Goal: Navigation & Orientation: Understand site structure

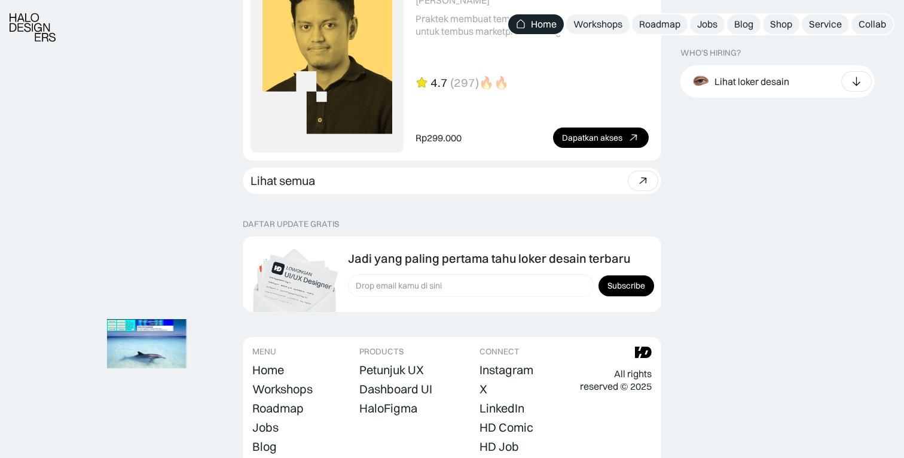
scroll to position [3418, 0]
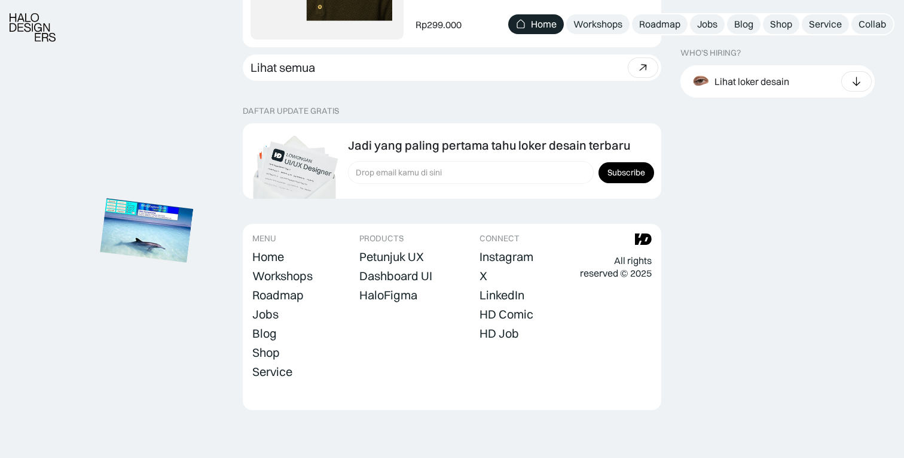
click at [175, 245] on img at bounding box center [146, 231] width 93 height 64
click at [190, 261] on img at bounding box center [143, 229] width 93 height 64
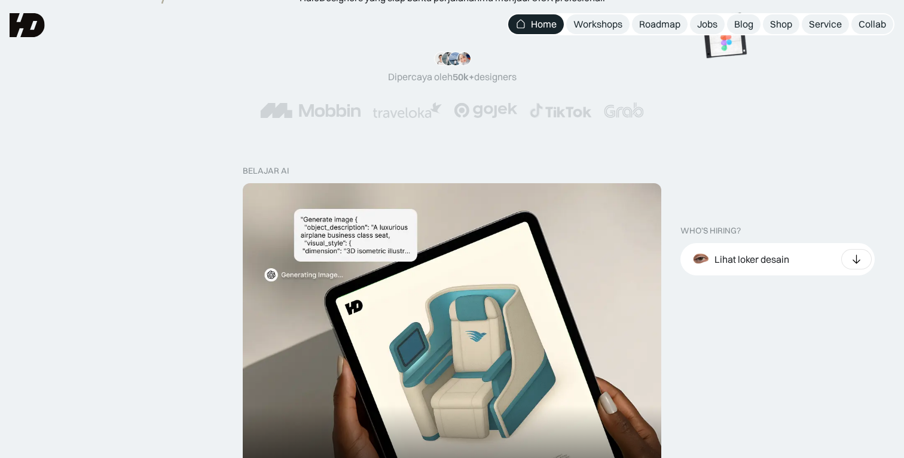
scroll to position [10, 0]
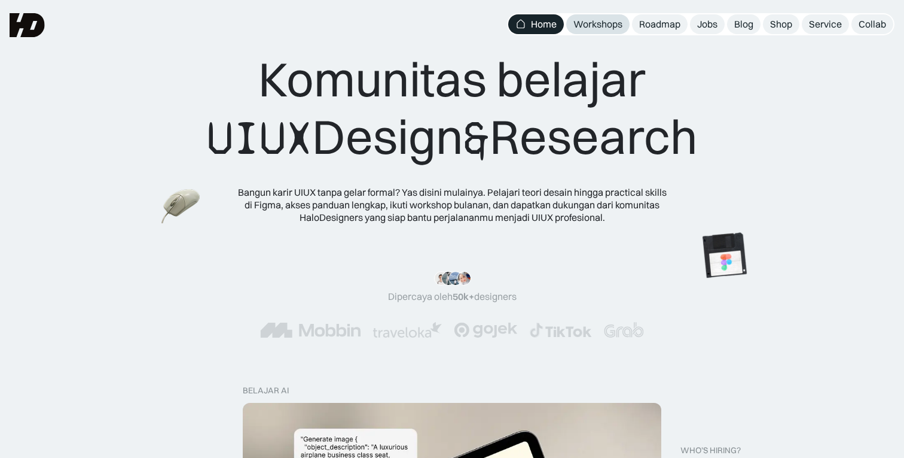
click at [608, 30] on div "Workshops" at bounding box center [598, 24] width 49 height 13
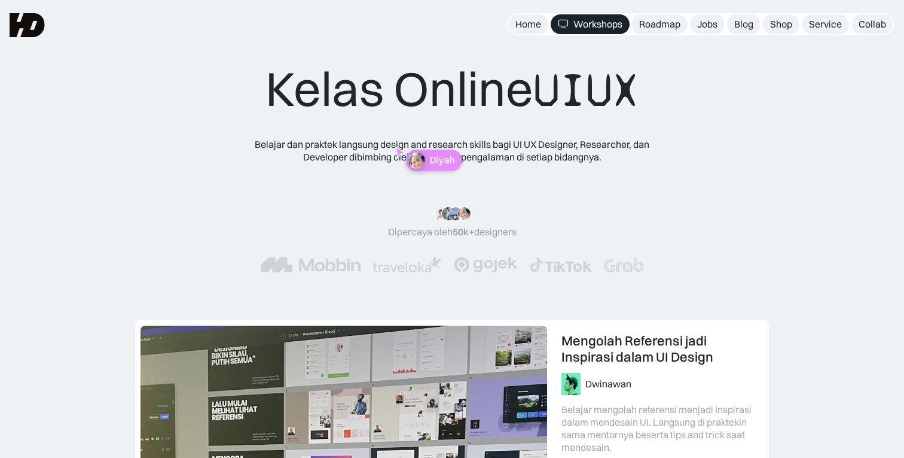
click at [27, 26] on img at bounding box center [27, 25] width 35 height 24
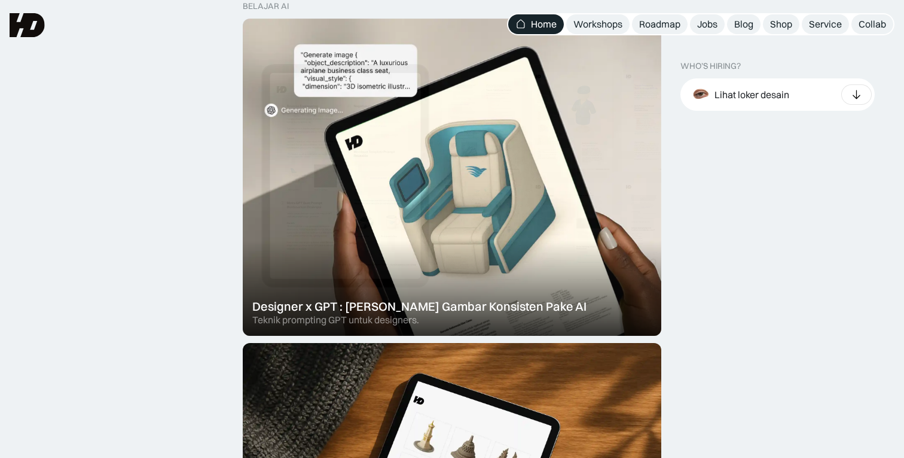
scroll to position [364, 0]
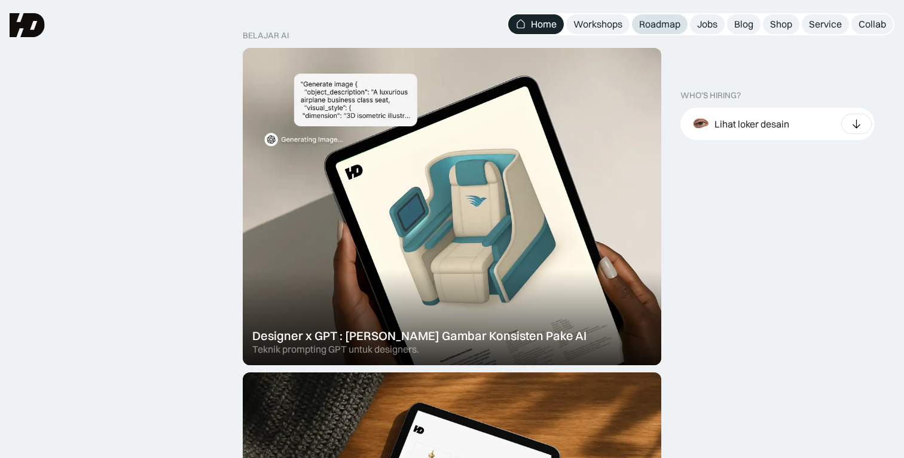
click at [650, 19] on div "Roadmap" at bounding box center [659, 24] width 41 height 13
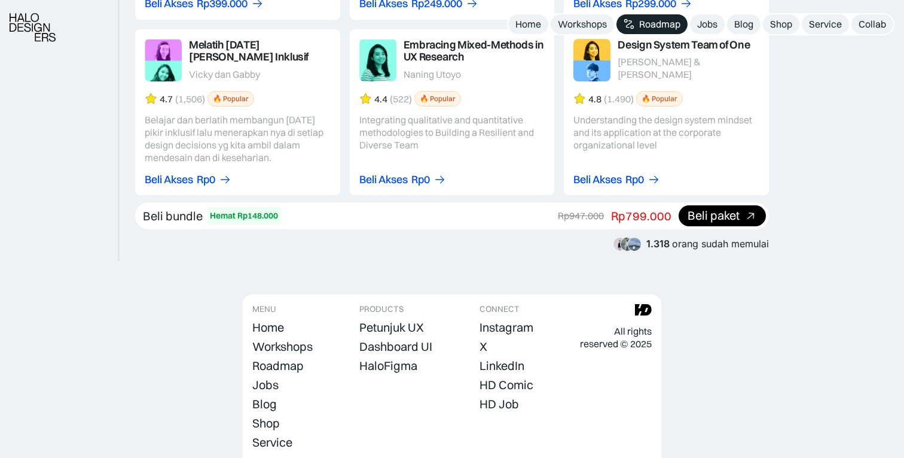
scroll to position [2284, 0]
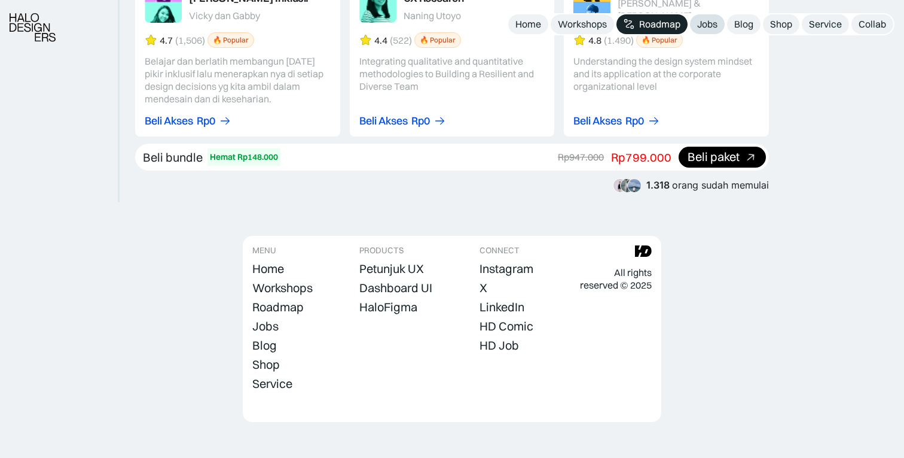
click at [715, 22] on div "Jobs" at bounding box center [707, 24] width 20 height 13
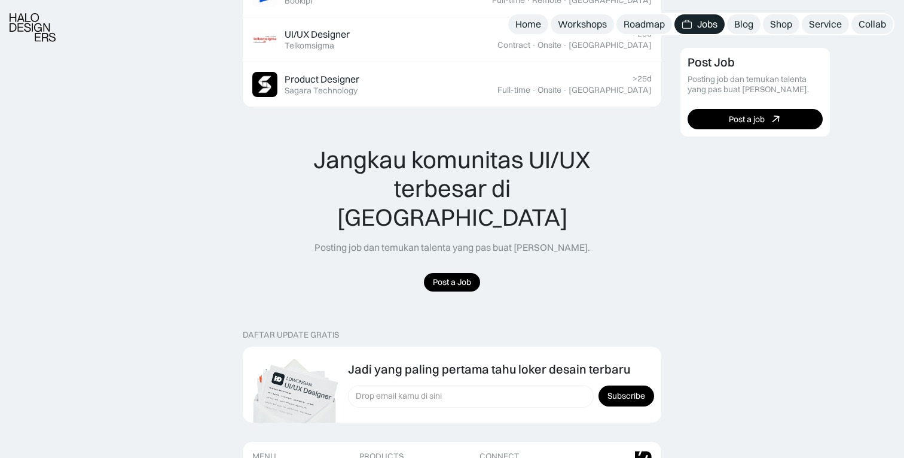
scroll to position [1312, 0]
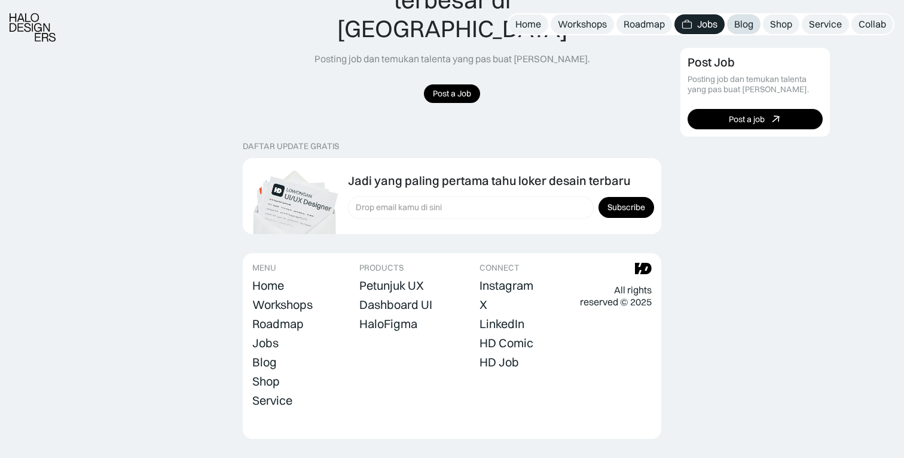
click at [746, 33] on link "Blog" at bounding box center [743, 24] width 33 height 20
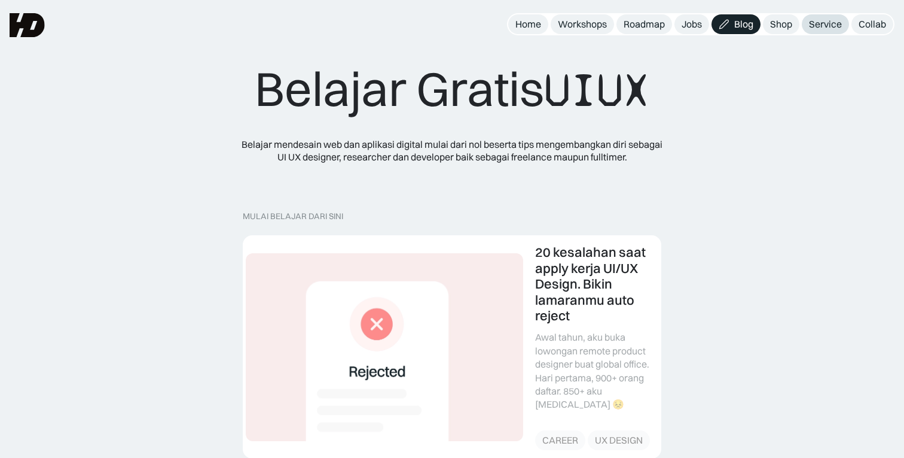
click at [810, 22] on div "Service" at bounding box center [825, 24] width 33 height 13
click at [876, 29] on div "Collab" at bounding box center [873, 24] width 28 height 13
